Goal: Task Accomplishment & Management: Manage account settings

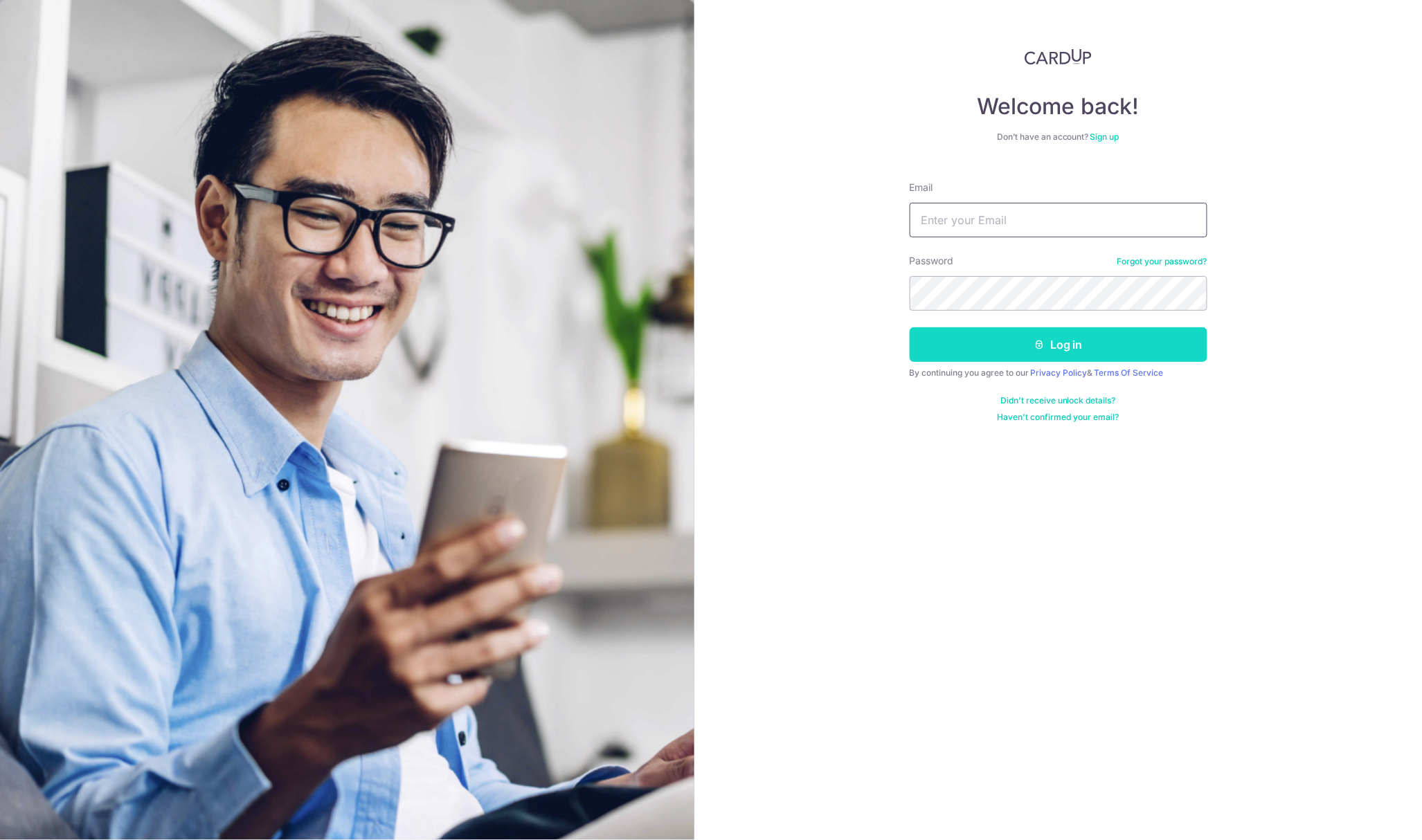
type input "[EMAIL_ADDRESS][DOMAIN_NAME]"
click at [1026, 334] on button "Log in" at bounding box center [1058, 344] width 298 height 35
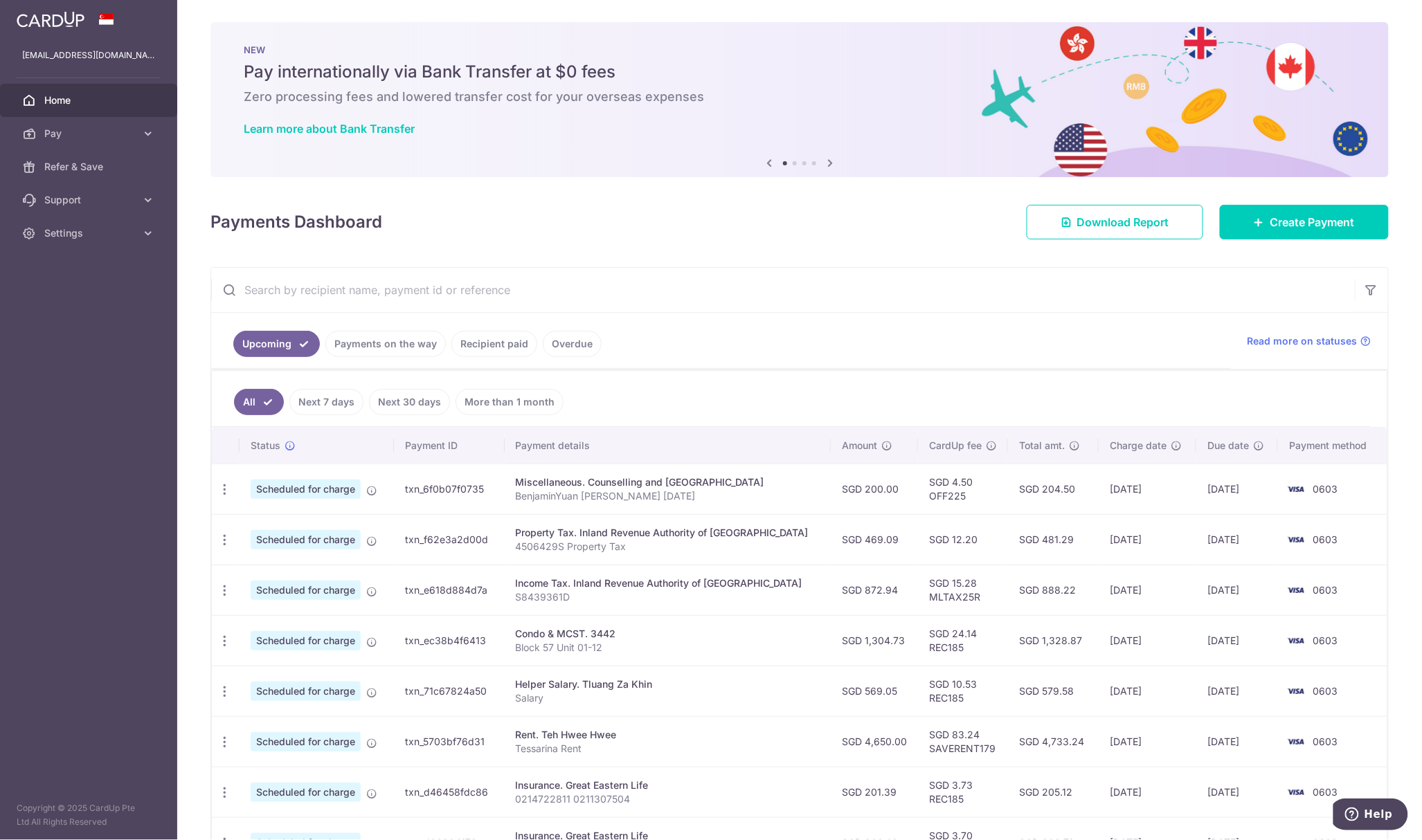
click at [487, 338] on link "Recipient paid" at bounding box center [494, 344] width 86 height 26
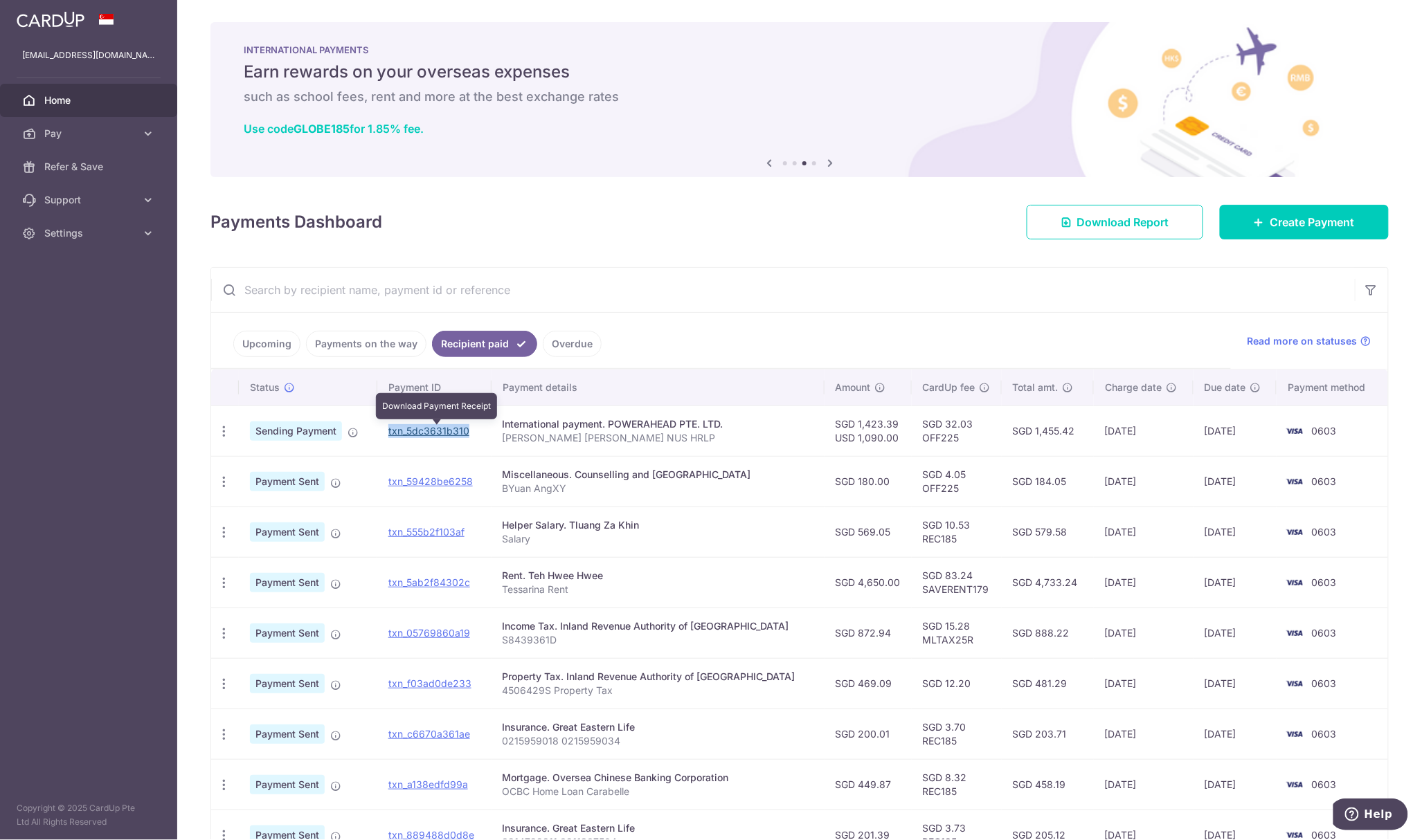
drag, startPoint x: 478, startPoint y: 430, endPoint x: 396, endPoint y: 431, distance: 82.0
click at [396, 431] on td "txn_5dc3631b310 Download Payment Receipt" at bounding box center [434, 430] width 114 height 50
copy link "txn_5dc3631b310"
